Goal: Task Accomplishment & Management: Manage account settings

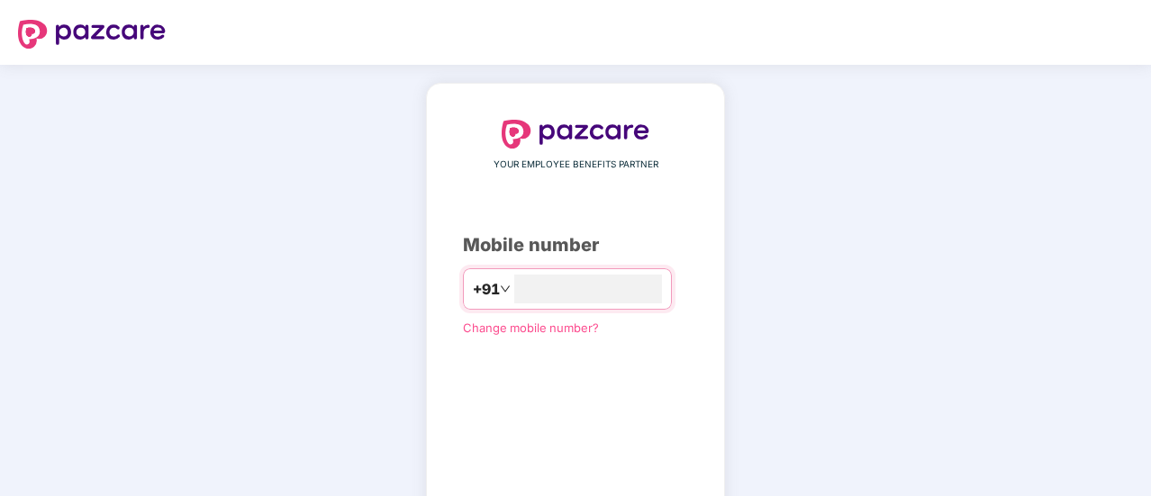
type input "**********"
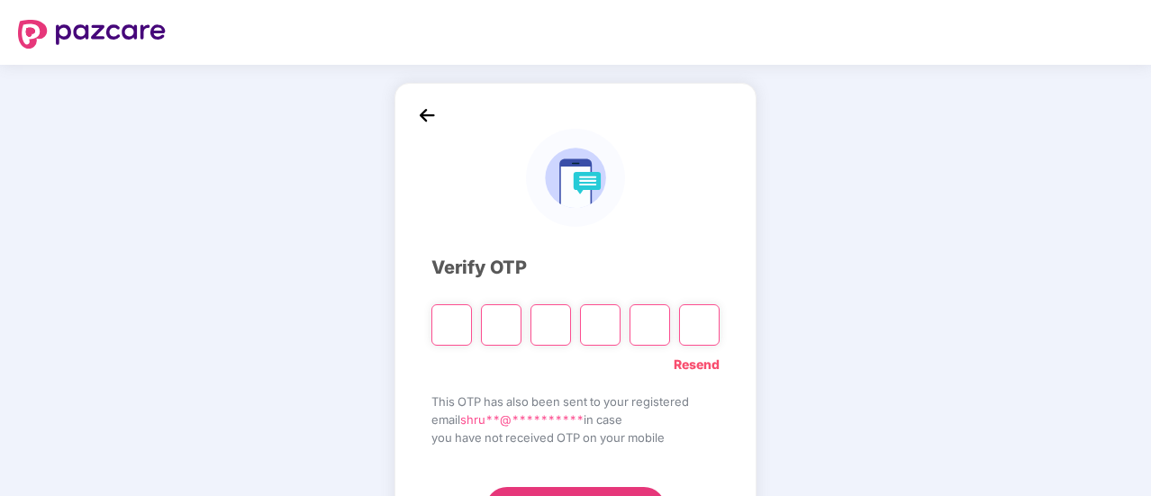
type input "*"
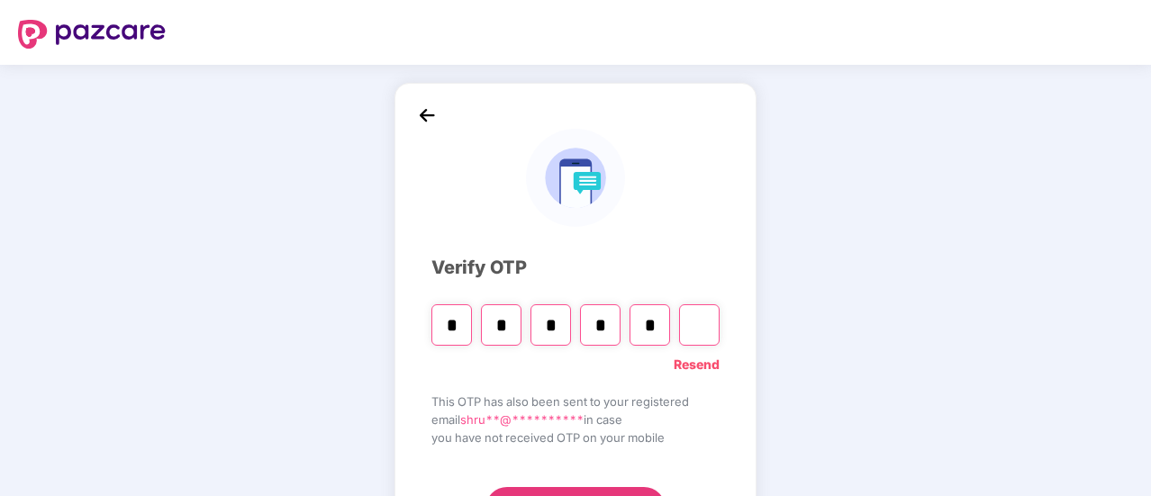
type input "*"
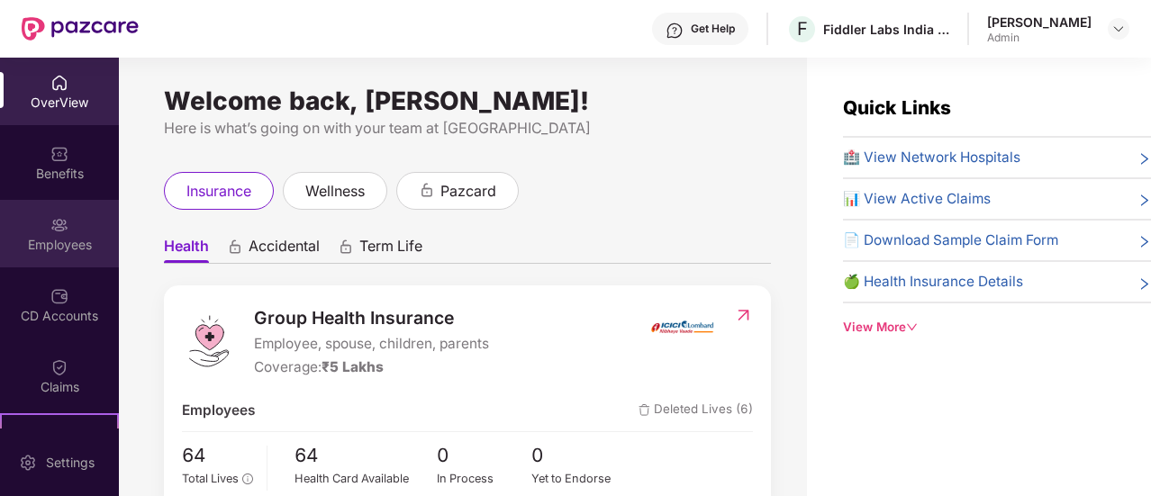
click at [67, 241] on div "Employees" at bounding box center [59, 245] width 119 height 18
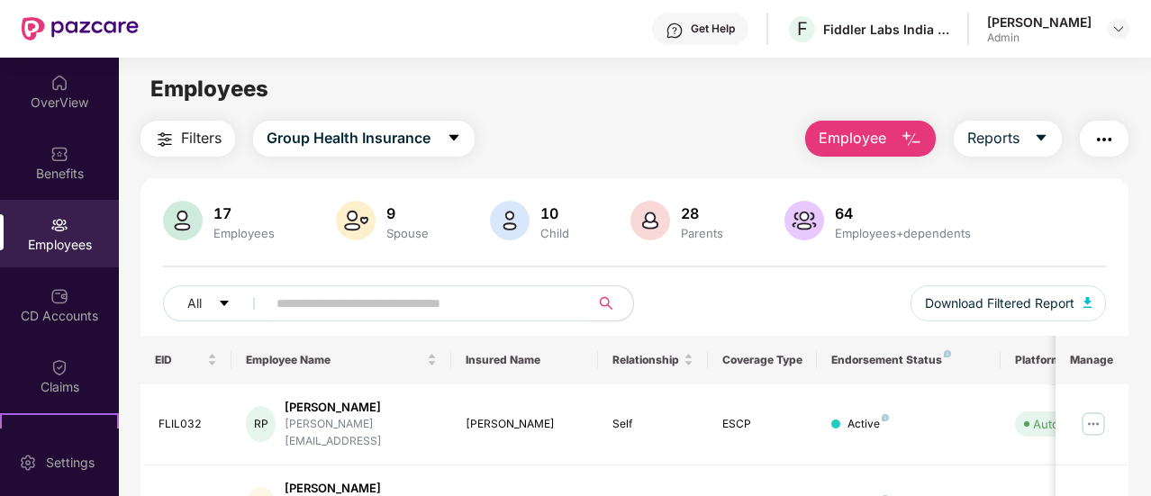
click at [332, 308] on input "text" at bounding box center [421, 303] width 289 height 27
type input "*****"
click at [1087, 415] on img at bounding box center [1093, 424] width 29 height 29
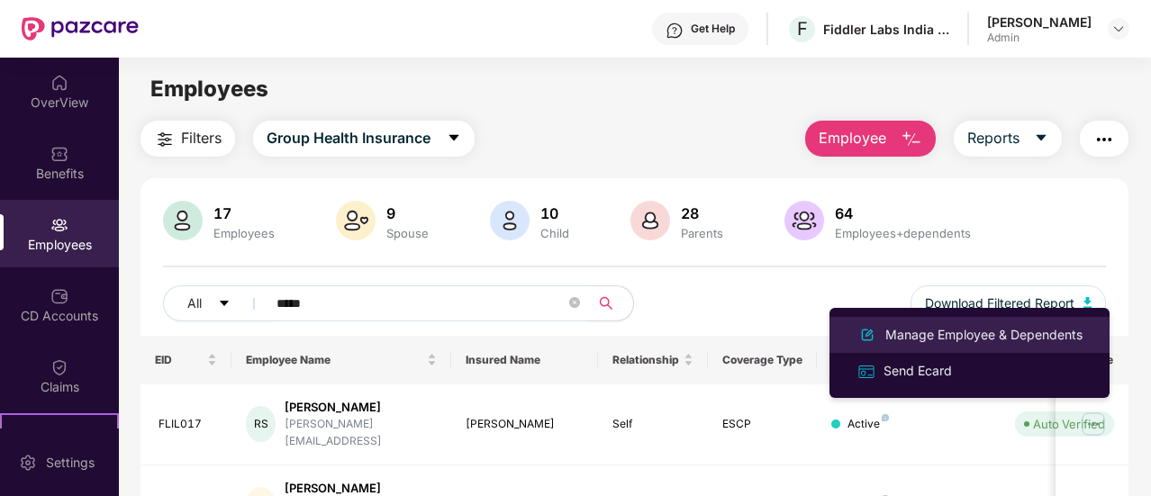
click at [957, 331] on div "Manage Employee & Dependents" at bounding box center [984, 335] width 204 height 20
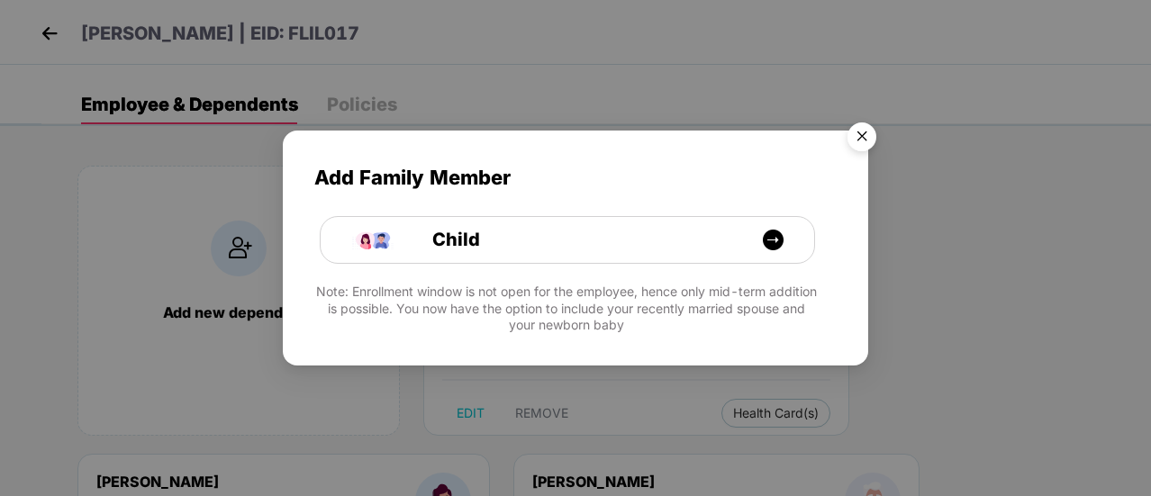
click at [861, 145] on img "Close" at bounding box center [862, 139] width 50 height 50
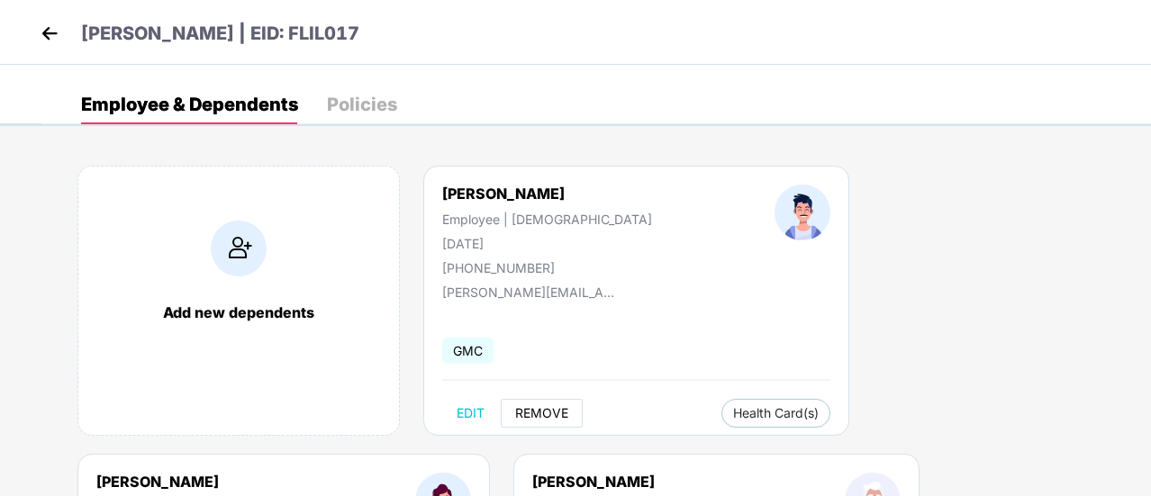
drag, startPoint x: 549, startPoint y: 413, endPoint x: 663, endPoint y: 394, distance: 116.1
click at [663, 394] on div "Rohan Sharma Employee | Male 15 Apr 1984 +919810992764 rohan@fiddler.ai GMC EDI…" at bounding box center [636, 301] width 426 height 270
click at [671, 291] on div "Rohan Sharma Employee | Male 15 Apr 1984 +919810992764 rohan@fiddler.ai GMC EDI…" at bounding box center [636, 301] width 426 height 270
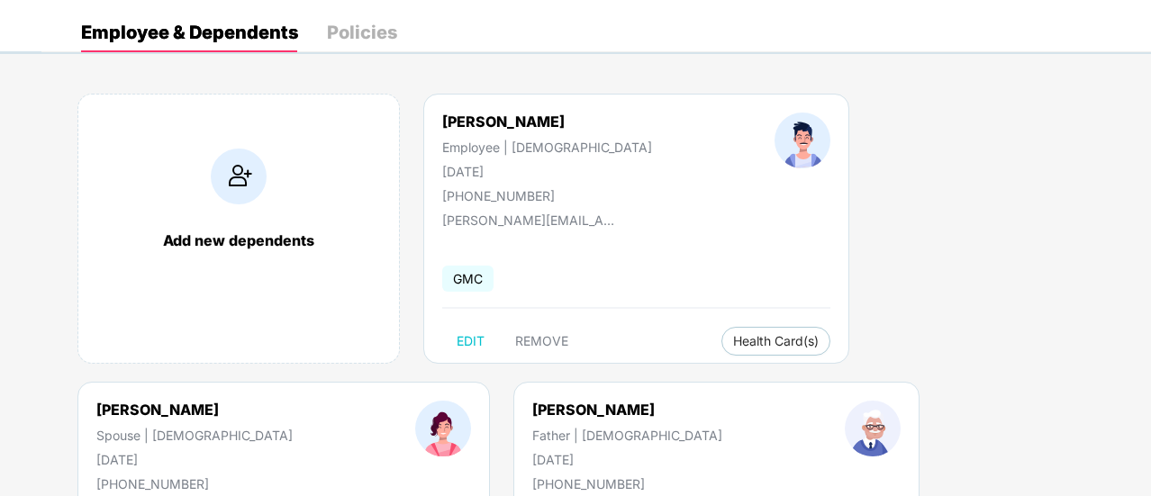
scroll to position [108, 0]
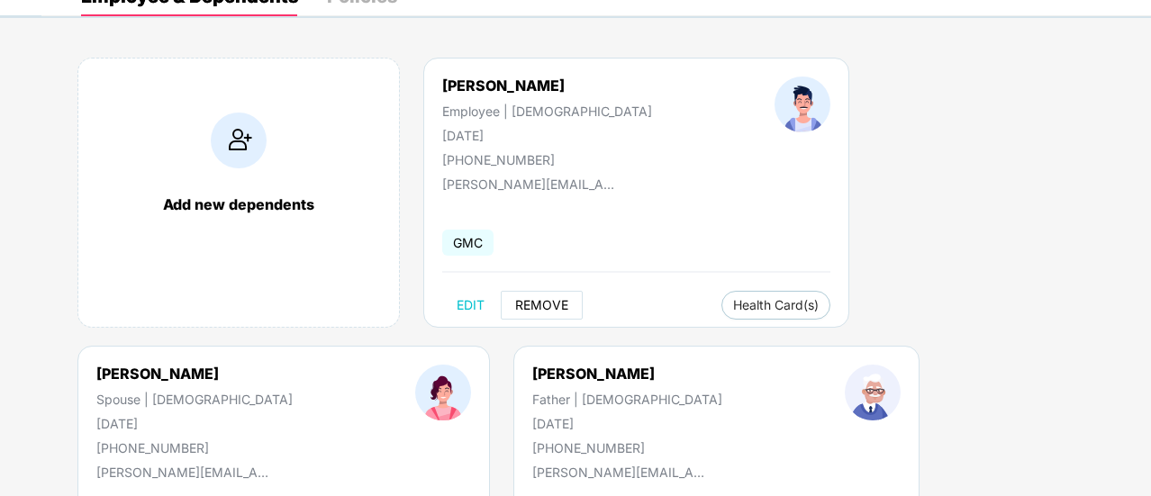
click at [530, 298] on span "REMOVE" at bounding box center [541, 305] width 53 height 14
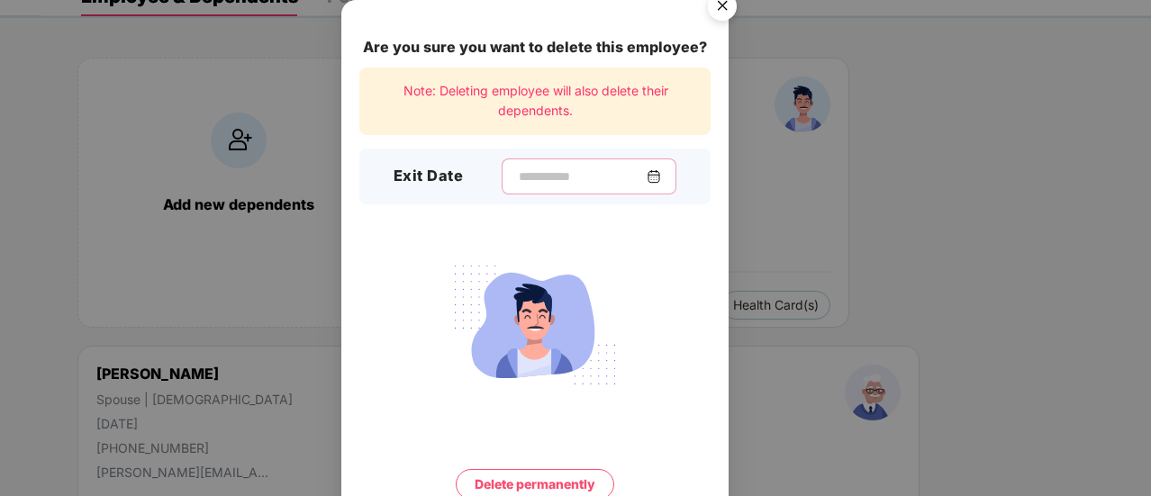
click at [544, 168] on input at bounding box center [582, 177] width 130 height 19
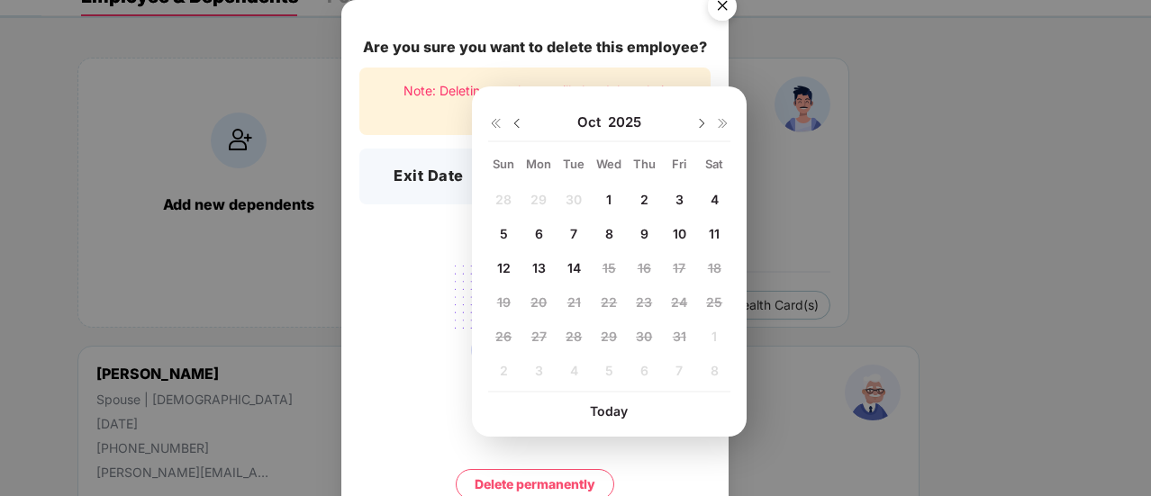
click at [537, 235] on span "6" at bounding box center [539, 233] width 8 height 15
type input "**********"
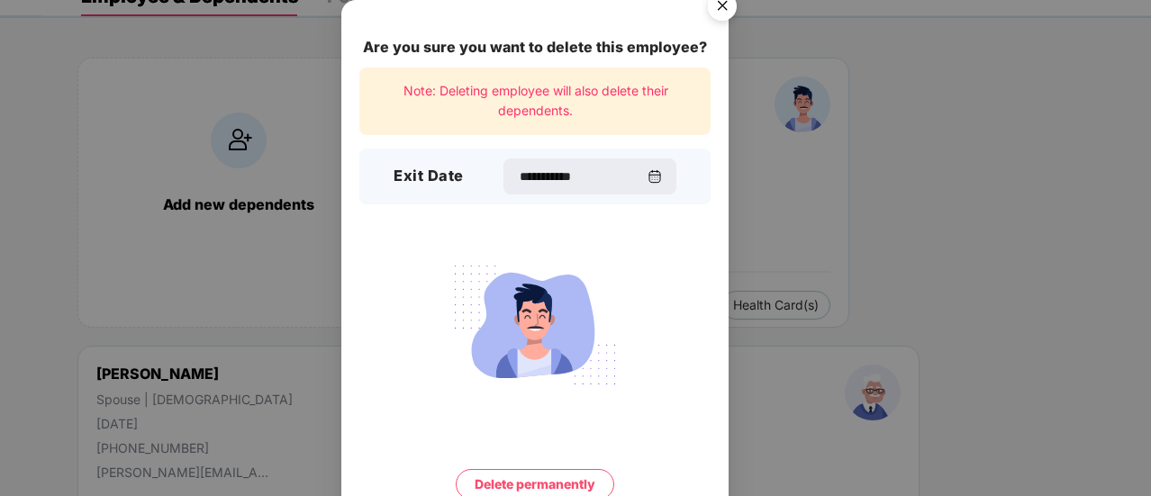
click at [519, 482] on button "Delete permanently" at bounding box center [535, 484] width 159 height 31
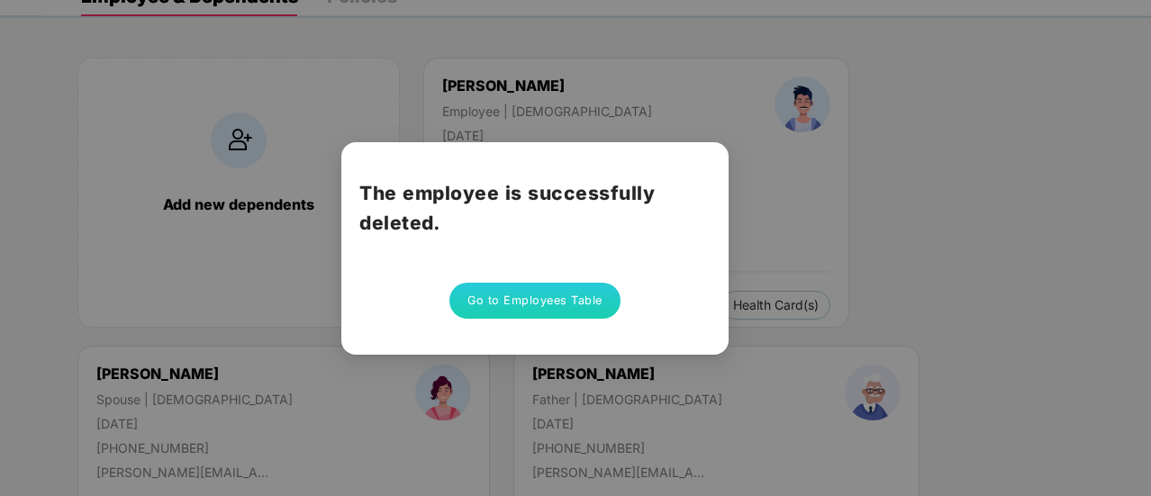
click at [564, 302] on button "Go to Employees Table" at bounding box center [535, 301] width 171 height 36
